Goal: Task Accomplishment & Management: Complete application form

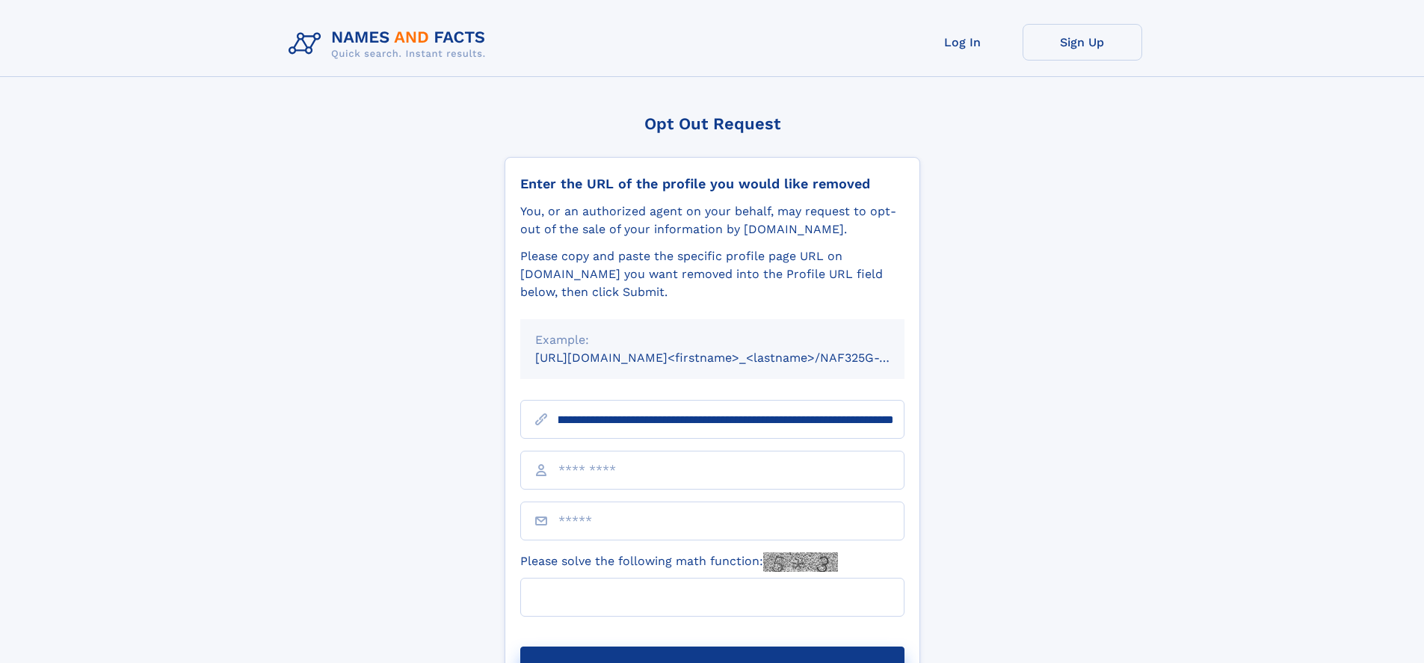
scroll to position [0, 177]
type input "**********"
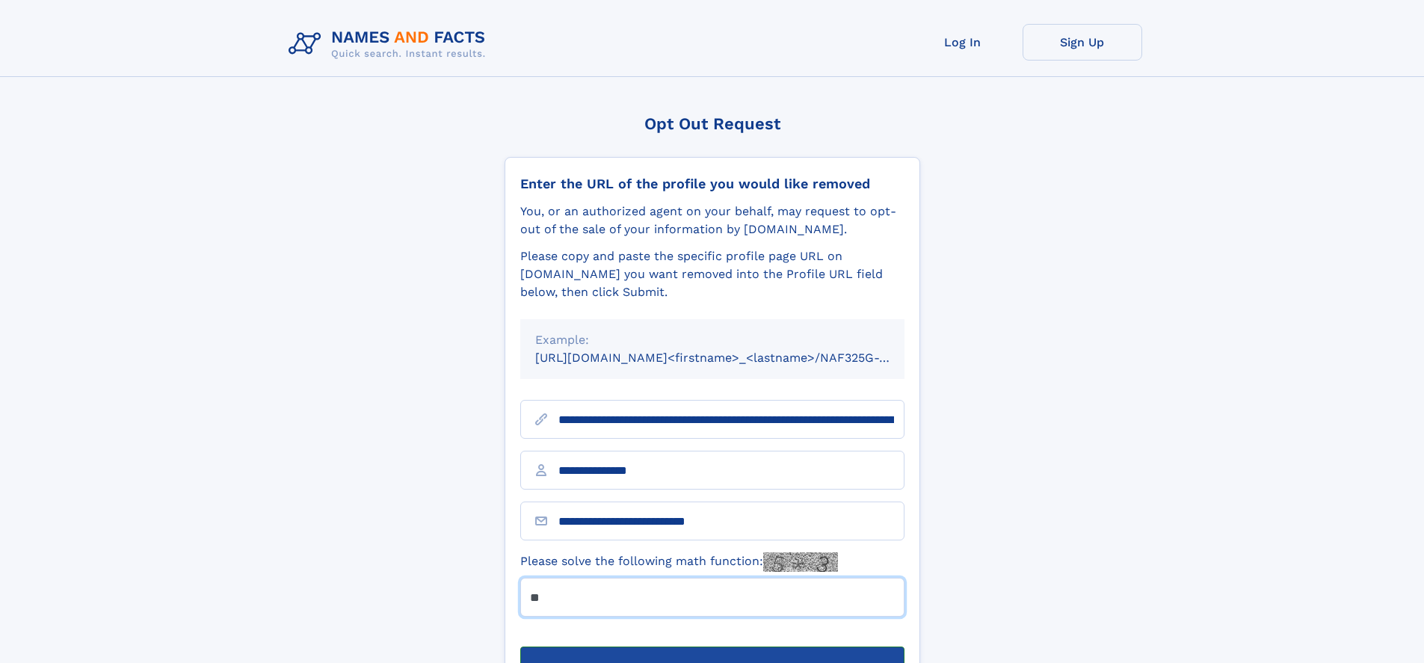
type input "**"
click at [712, 647] on button "Submit Opt Out Request" at bounding box center [712, 671] width 384 height 48
